Goal: Information Seeking & Learning: Learn about a topic

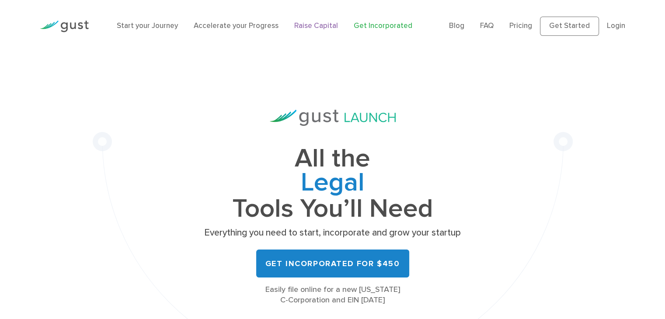
click at [314, 25] on link "Raise Capital" at bounding box center [316, 25] width 44 height 9
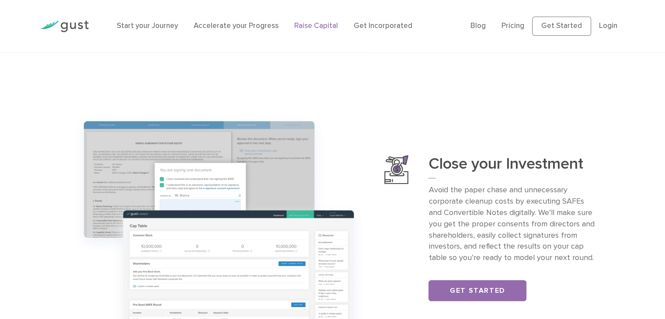
scroll to position [787, 0]
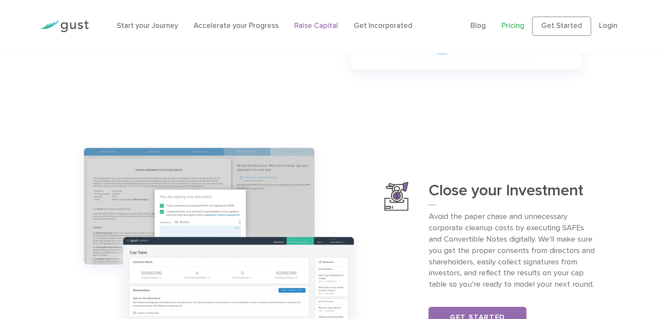
click at [517, 27] on link "Pricing" at bounding box center [512, 25] width 23 height 9
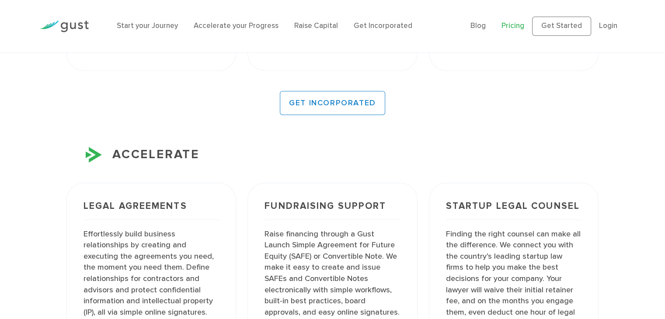
scroll to position [787, 0]
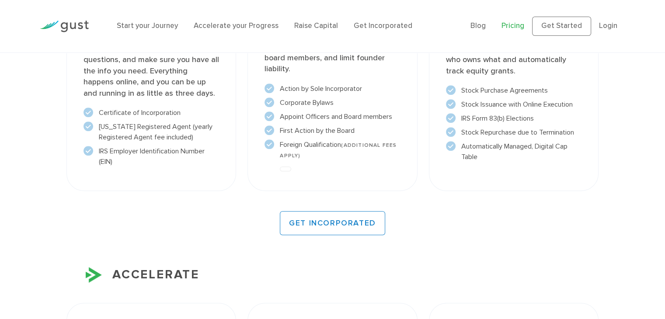
click at [61, 25] on img at bounding box center [64, 27] width 49 height 12
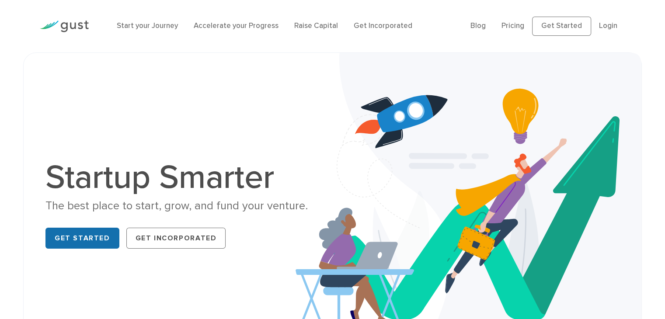
click at [84, 244] on link "Get Started" at bounding box center [82, 238] width 74 height 21
